Goal: Find specific page/section: Find specific page/section

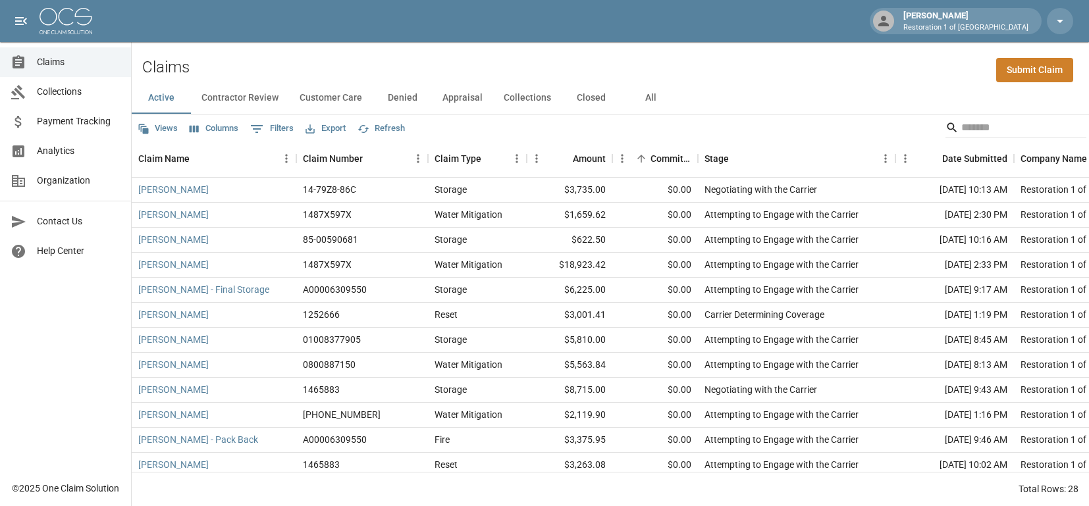
click at [159, 97] on button "Active" at bounding box center [161, 98] width 59 height 32
drag, startPoint x: 252, startPoint y: 92, endPoint x: 271, endPoint y: 108, distance: 24.3
click at [253, 92] on button "Contractor Review" at bounding box center [240, 98] width 98 height 32
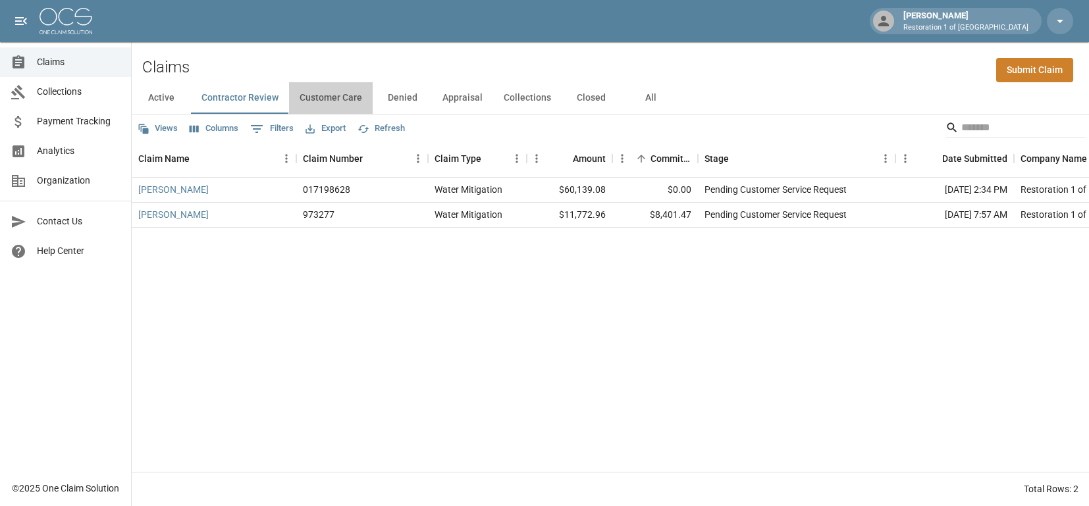
click at [342, 89] on button "Customer Care" at bounding box center [331, 98] width 84 height 32
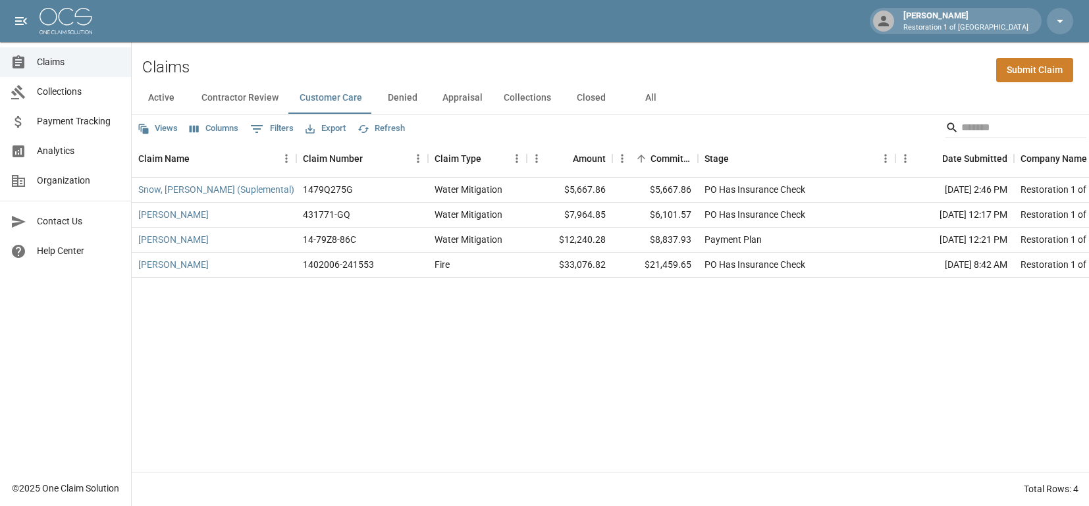
click at [404, 95] on button "Denied" at bounding box center [402, 98] width 59 height 32
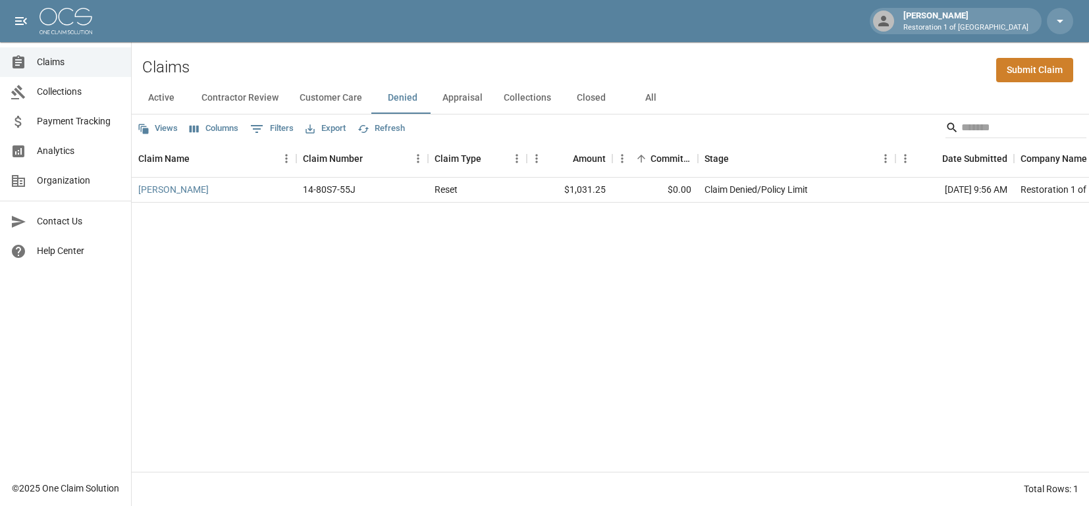
click at [459, 102] on button "Appraisal" at bounding box center [462, 98] width 61 height 32
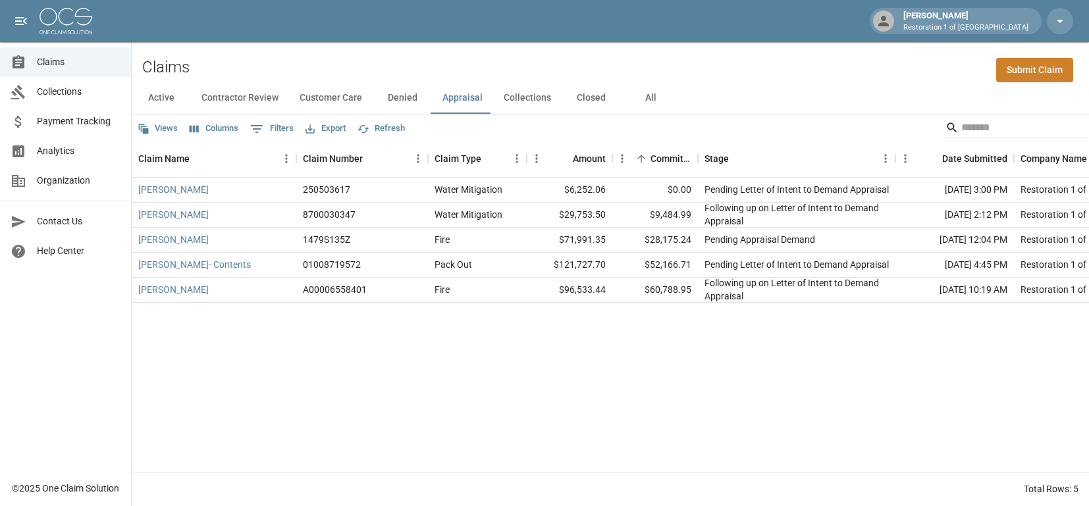
click at [519, 102] on button "Collections" at bounding box center [527, 98] width 68 height 32
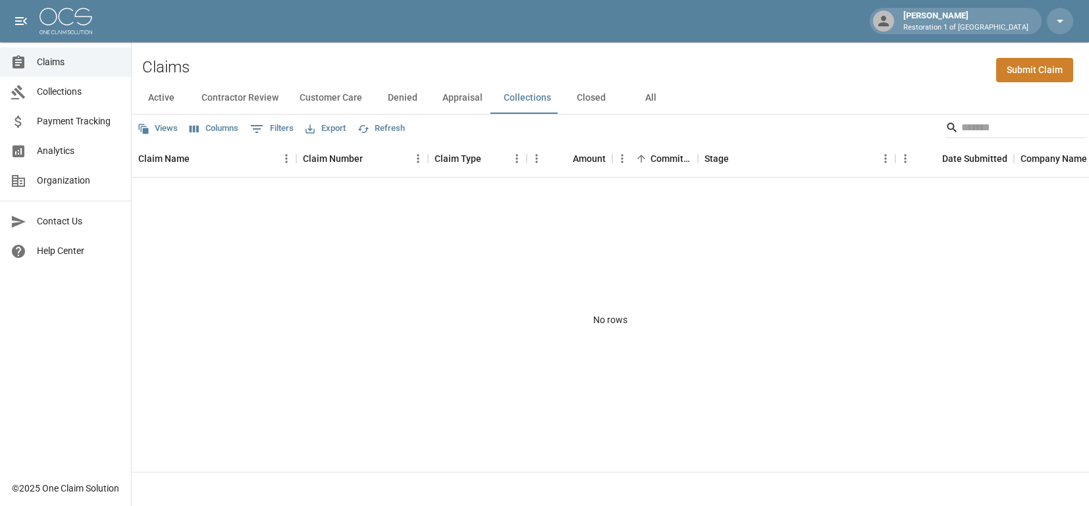
click at [145, 92] on button "Active" at bounding box center [161, 98] width 59 height 32
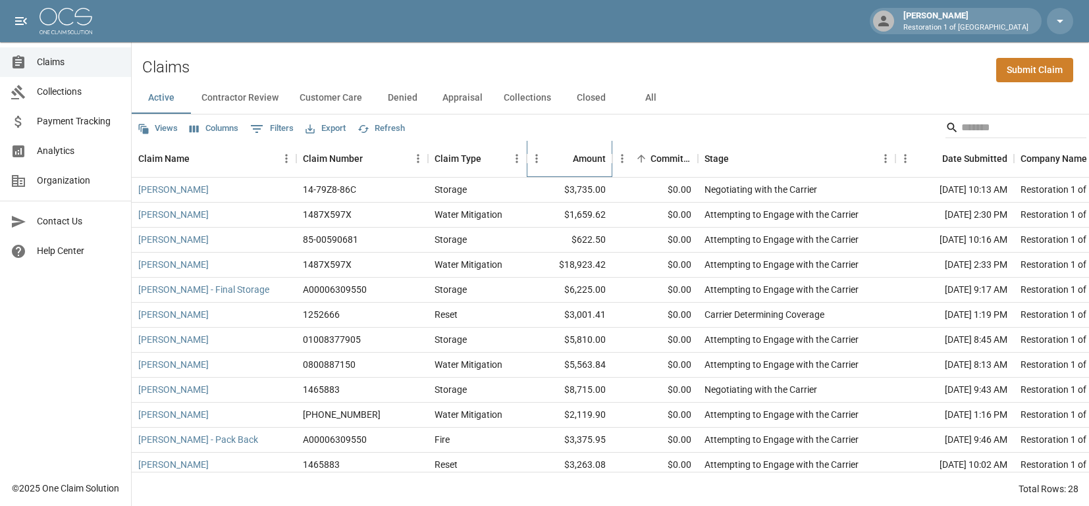
click at [587, 153] on div "Amount" at bounding box center [589, 158] width 33 height 37
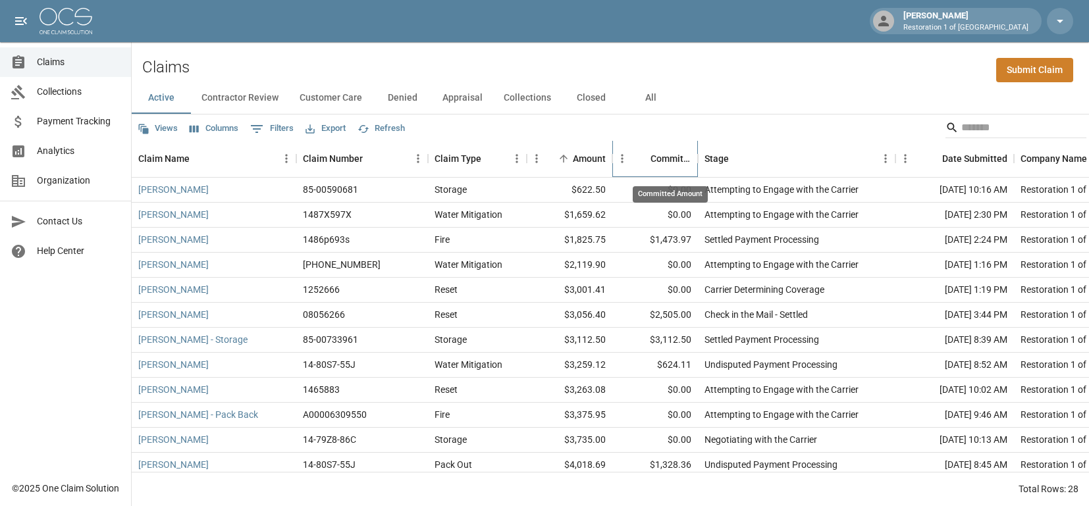
click at [658, 157] on div "Committed Amount" at bounding box center [670, 158] width 41 height 37
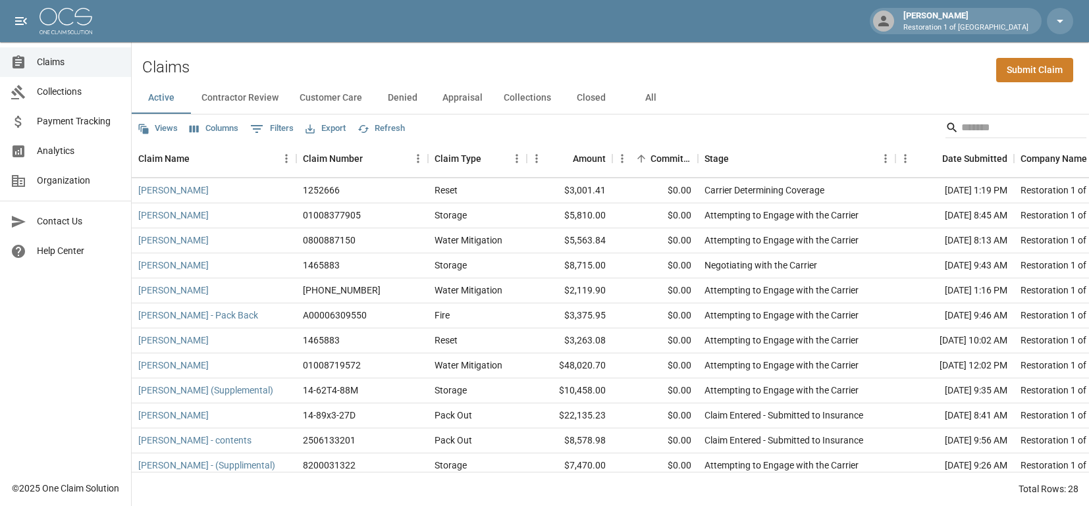
scroll to position [329, 0]
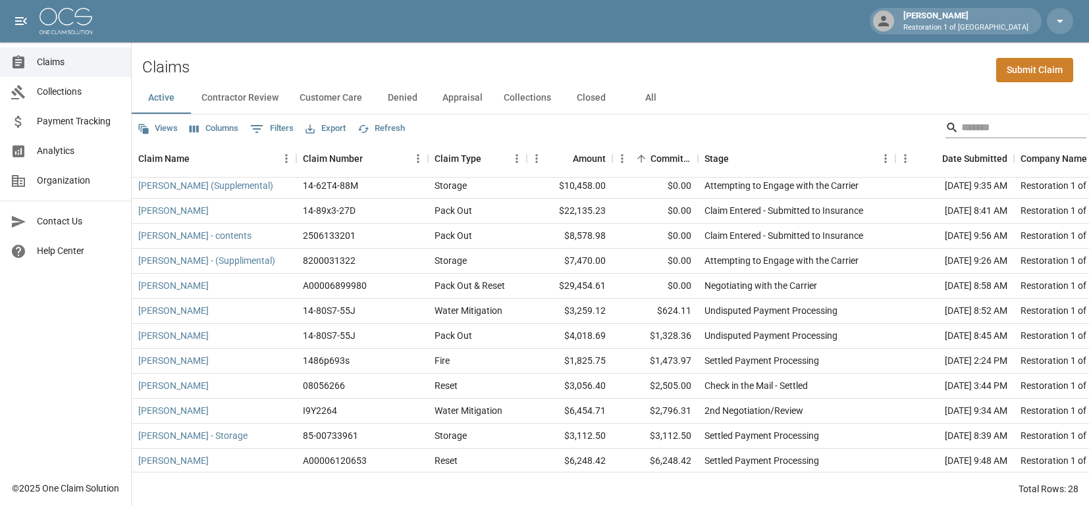
click at [961, 131] on input "Search" at bounding box center [1013, 127] width 105 height 21
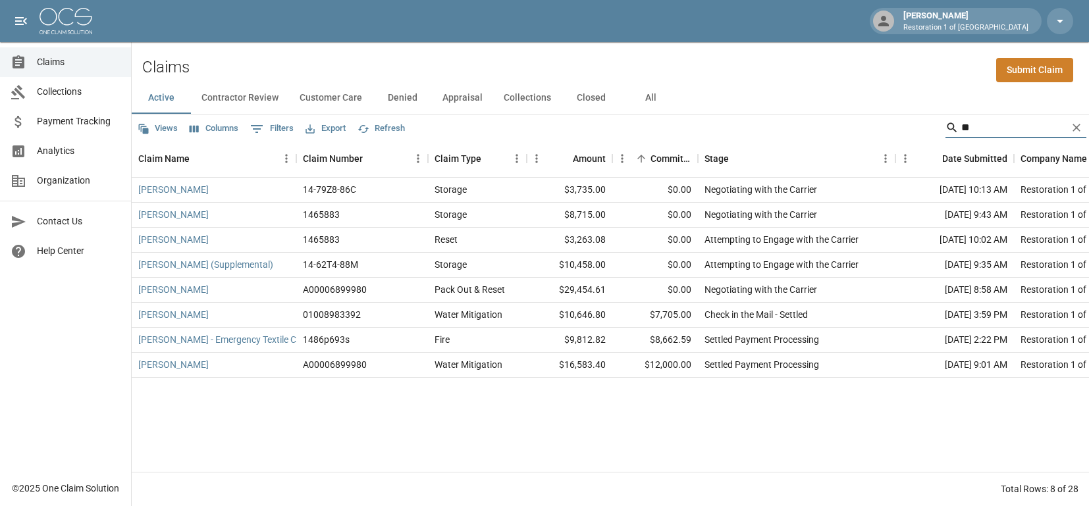
scroll to position [0, 0]
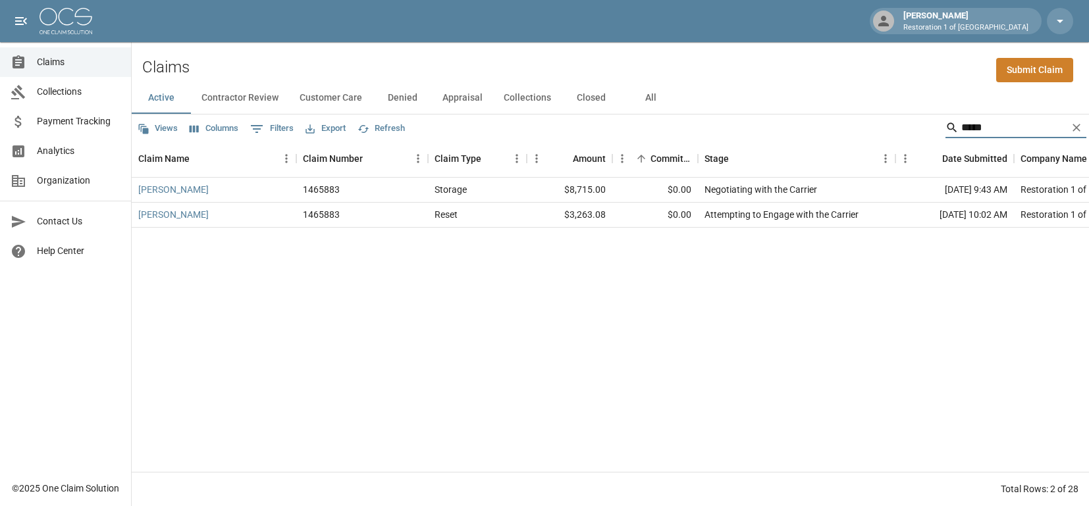
type input "*****"
click at [177, 103] on button "Active" at bounding box center [161, 98] width 59 height 32
click at [1075, 128] on icon "Clear" at bounding box center [1076, 128] width 8 height 8
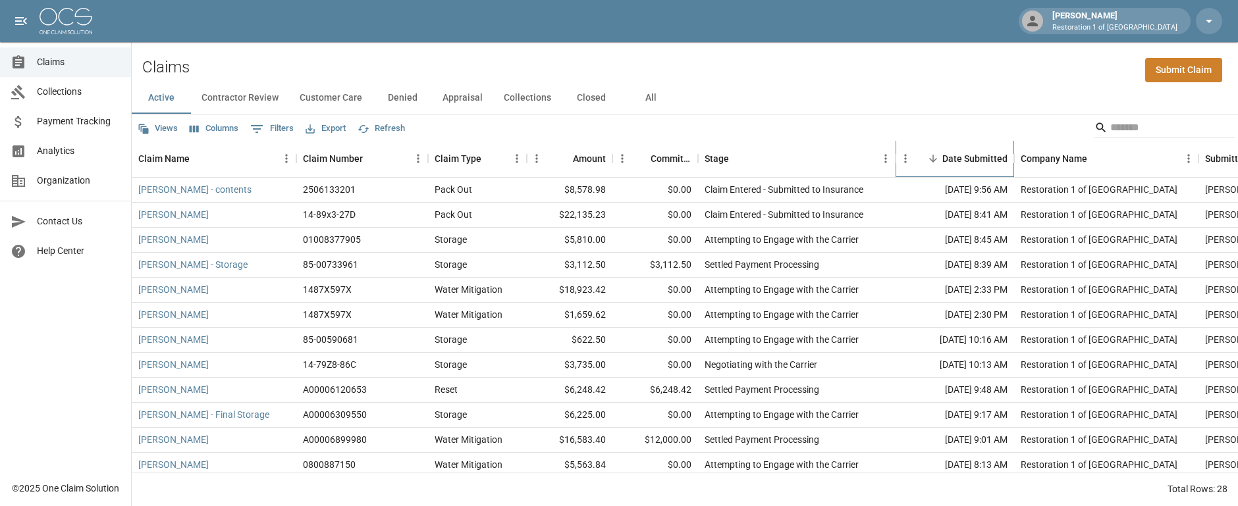
click at [982, 157] on div "Date Submitted" at bounding box center [974, 158] width 65 height 37
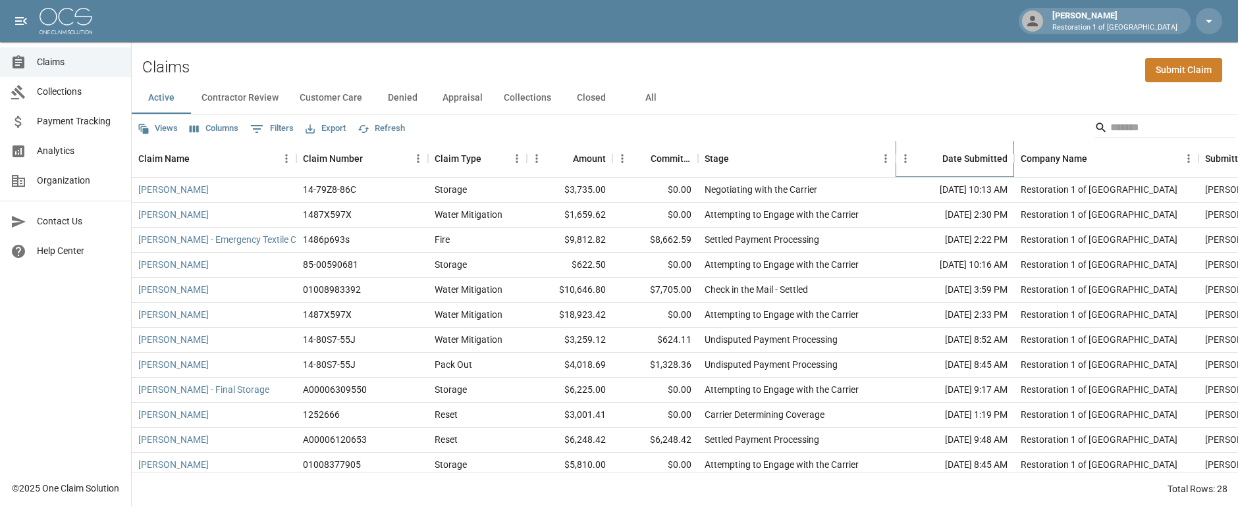
click at [982, 157] on div "Date Submitted" at bounding box center [974, 158] width 65 height 37
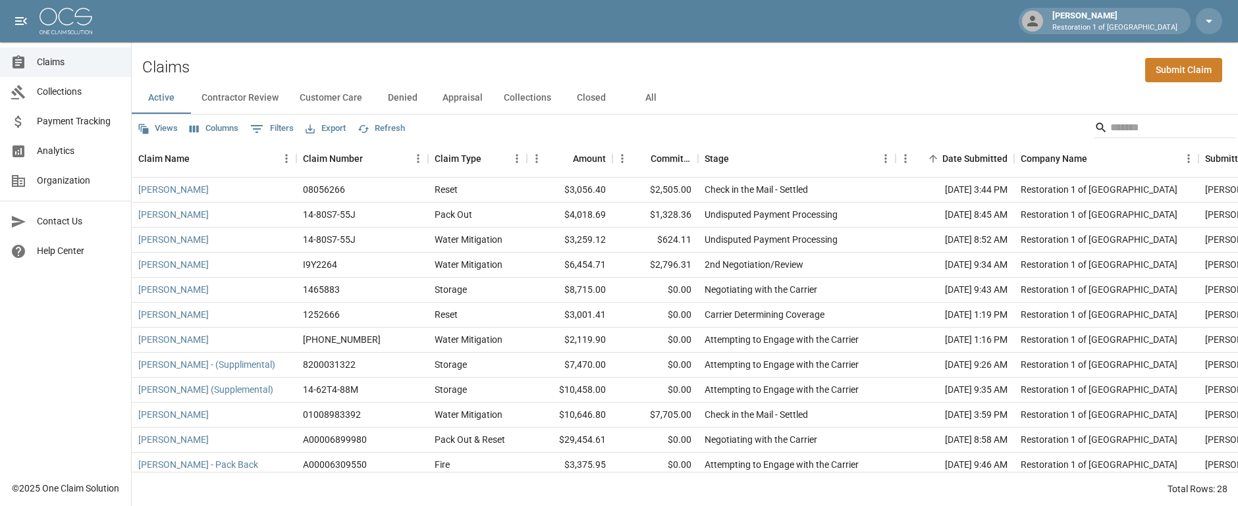
click at [253, 96] on button "Contractor Review" at bounding box center [240, 98] width 98 height 32
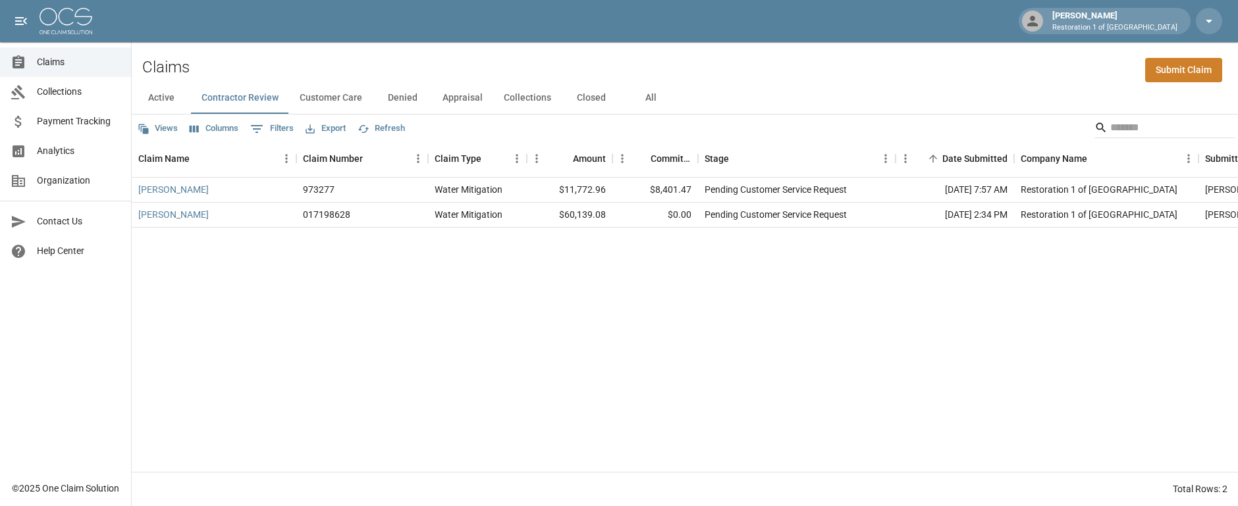
click at [330, 92] on button "Customer Care" at bounding box center [331, 98] width 84 height 32
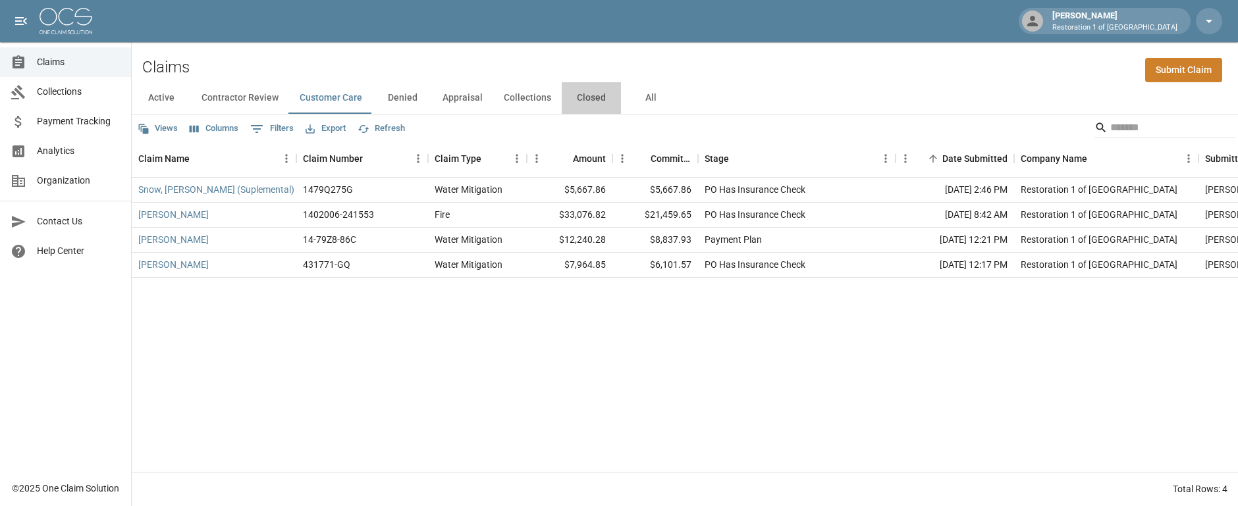
click at [586, 100] on button "Closed" at bounding box center [590, 98] width 59 height 32
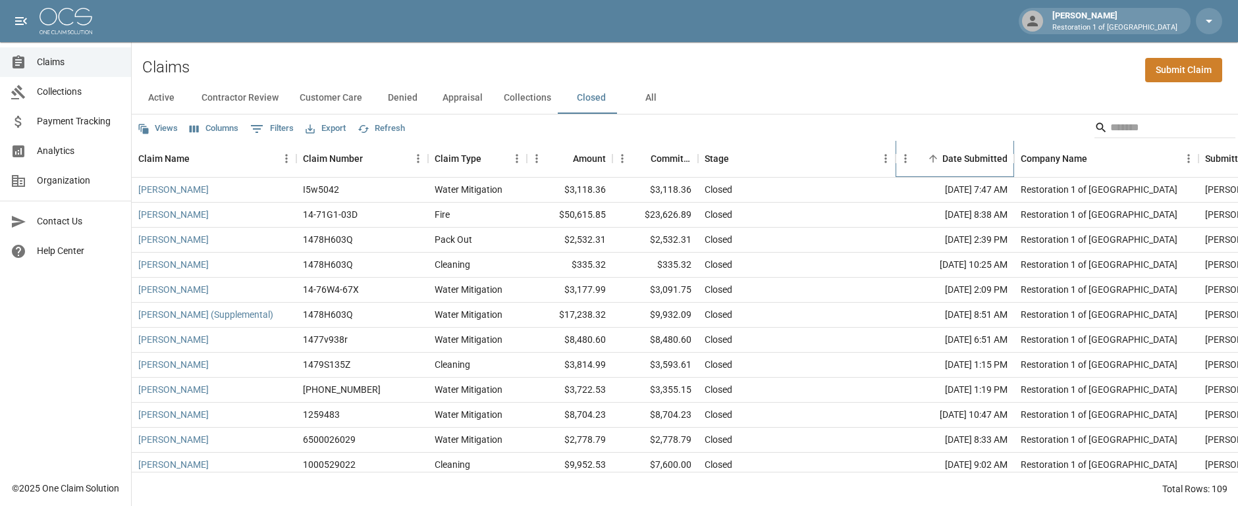
click at [987, 157] on div "Date Submitted" at bounding box center [974, 158] width 65 height 37
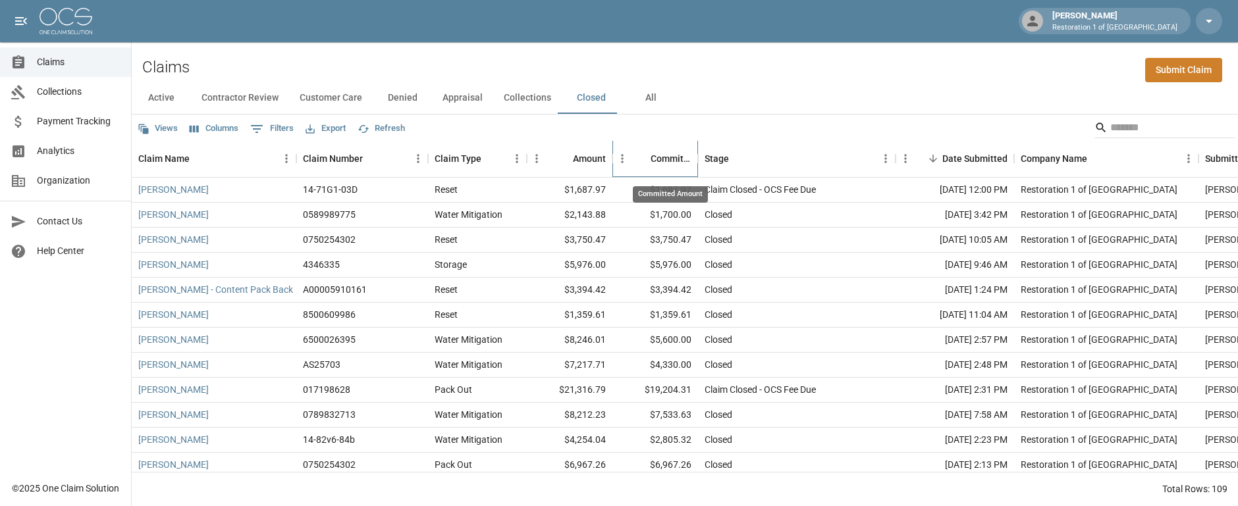
click at [673, 154] on div "Committed Amount" at bounding box center [670, 158] width 41 height 37
